Goal: Task Accomplishment & Management: Manage account settings

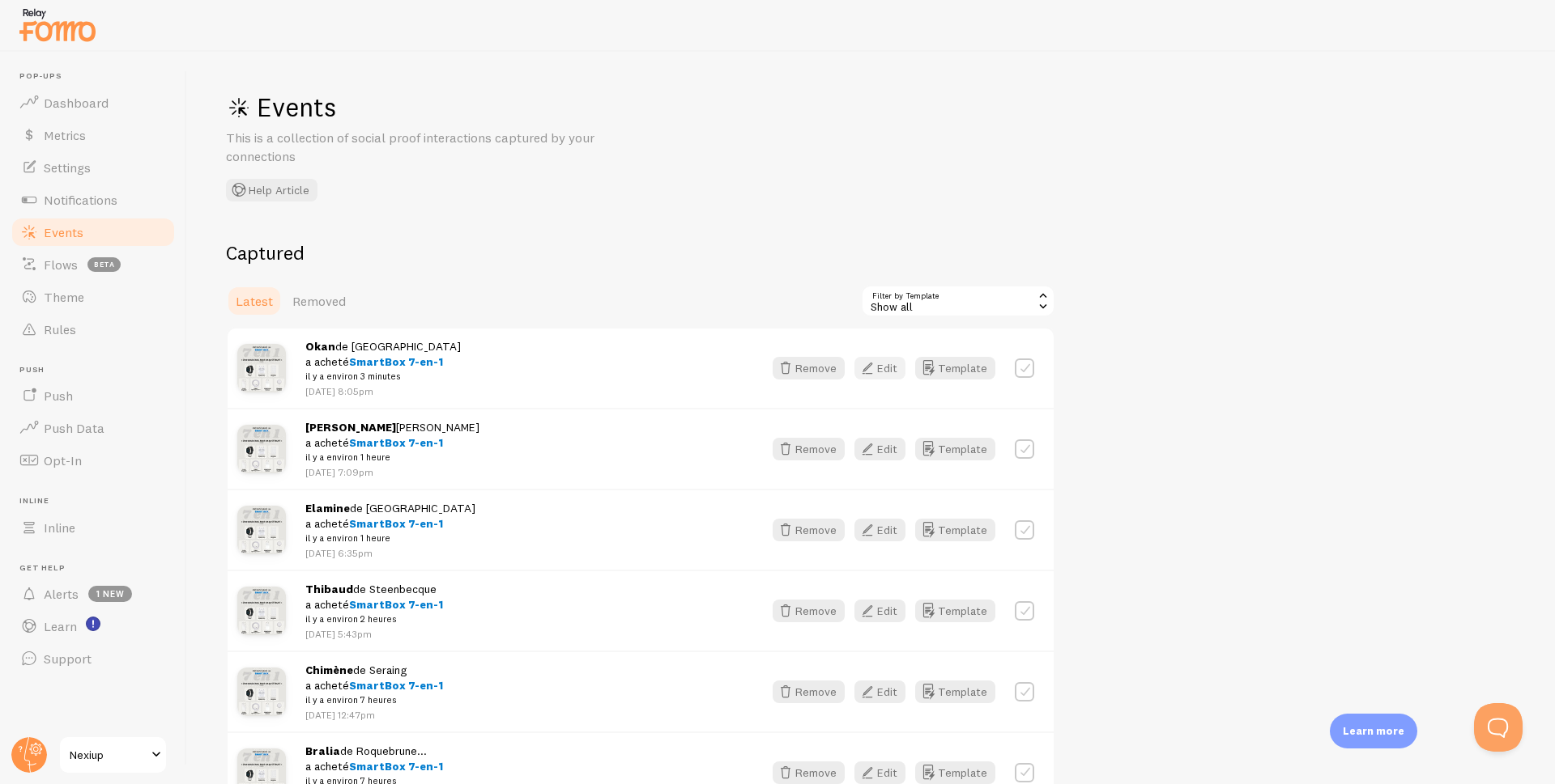
click at [881, 375] on button "Edit" at bounding box center [880, 368] width 51 height 23
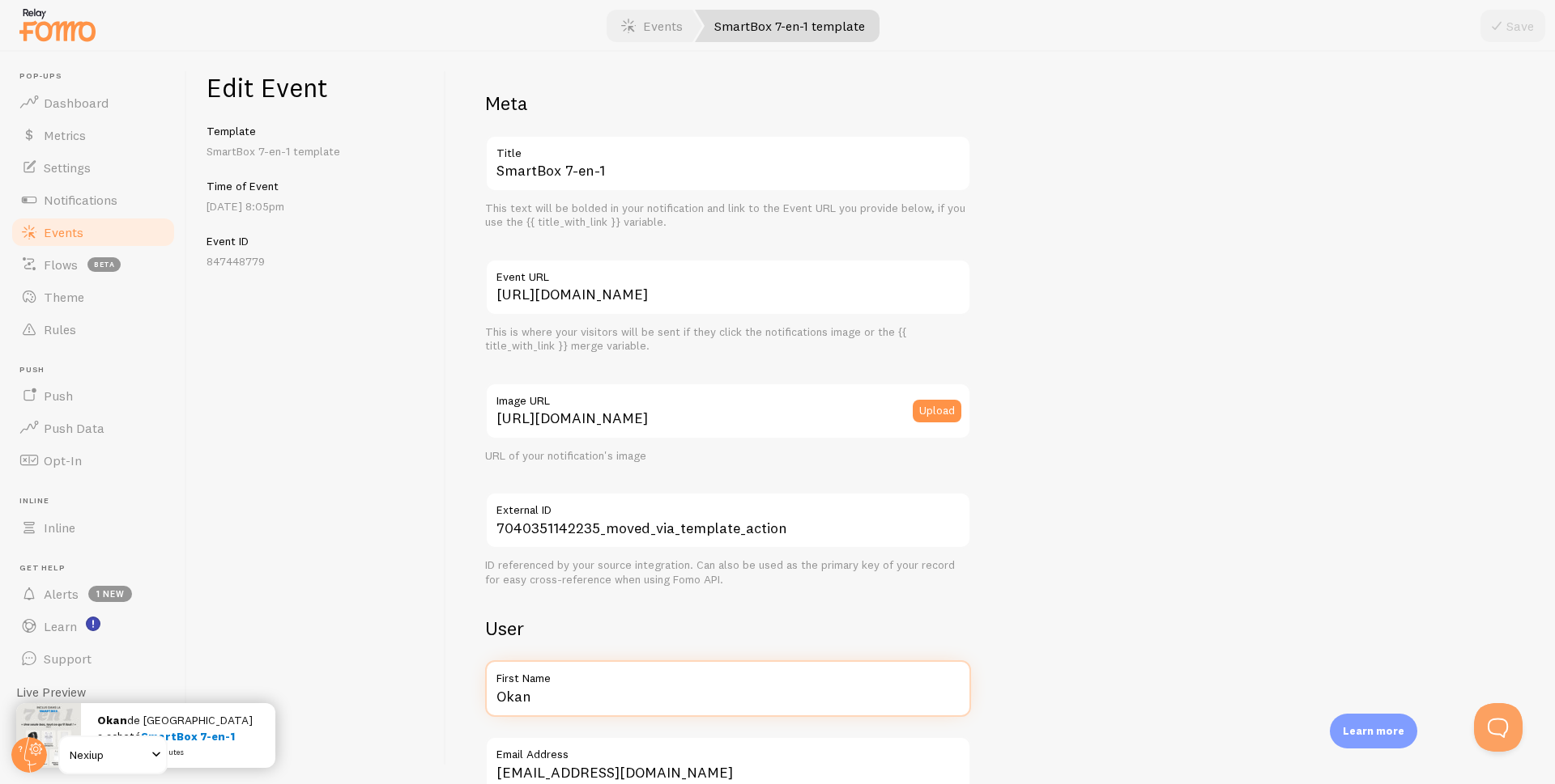
drag, startPoint x: 500, startPoint y: 699, endPoint x: 449, endPoint y: 699, distance: 51.0
click at [449, 699] on div "Meta SmartBox 7-en-1 Title This text will be bolded in your notification and li…" at bounding box center [1000, 417] width 1109 height 733
type input "[PERSON_NAME]"
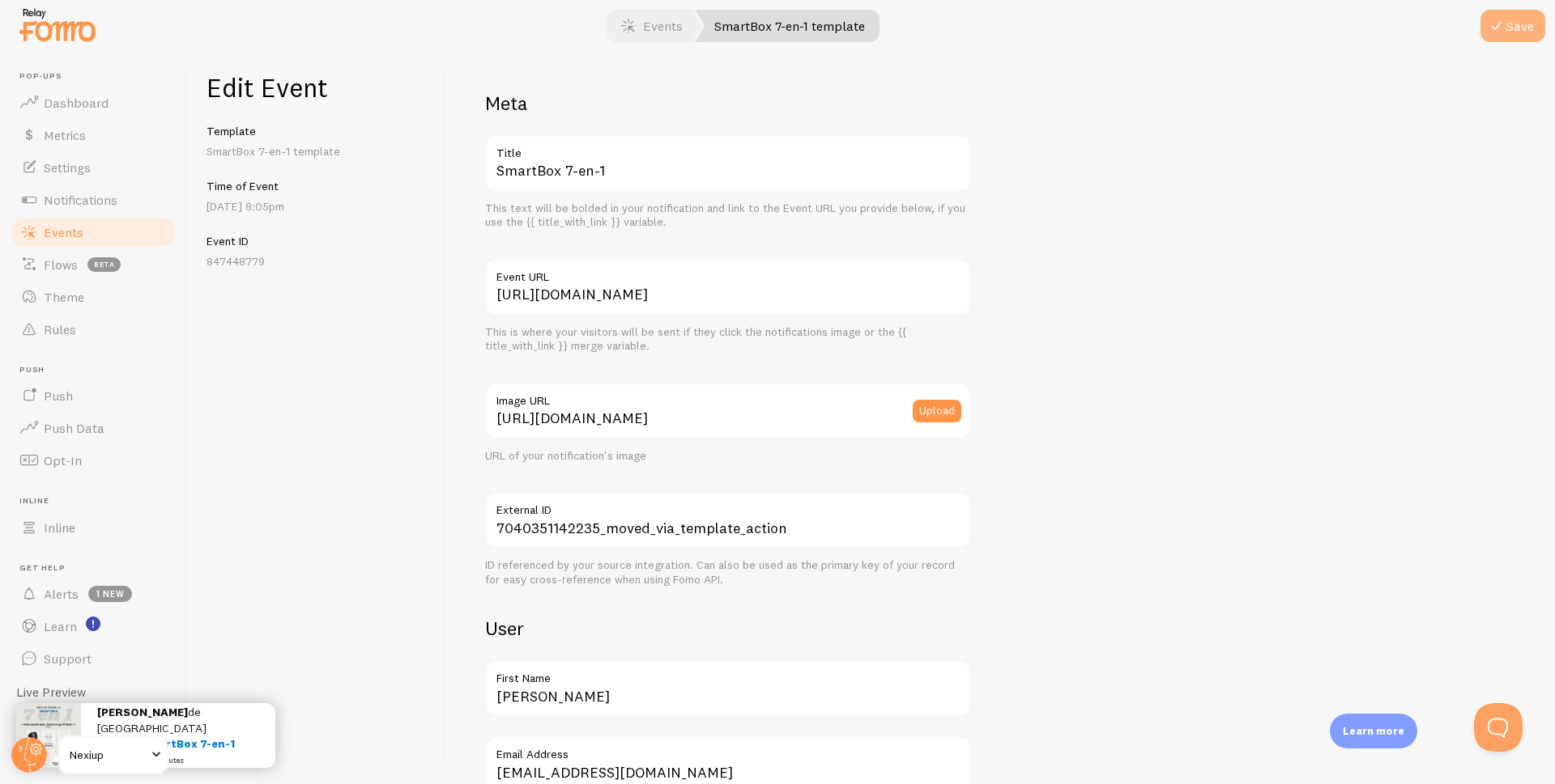
click at [1521, 25] on button "Save" at bounding box center [1512, 26] width 64 height 33
click at [63, 229] on span "Events" at bounding box center [63, 232] width 40 height 16
